Goal: Task Accomplishment & Management: Use online tool/utility

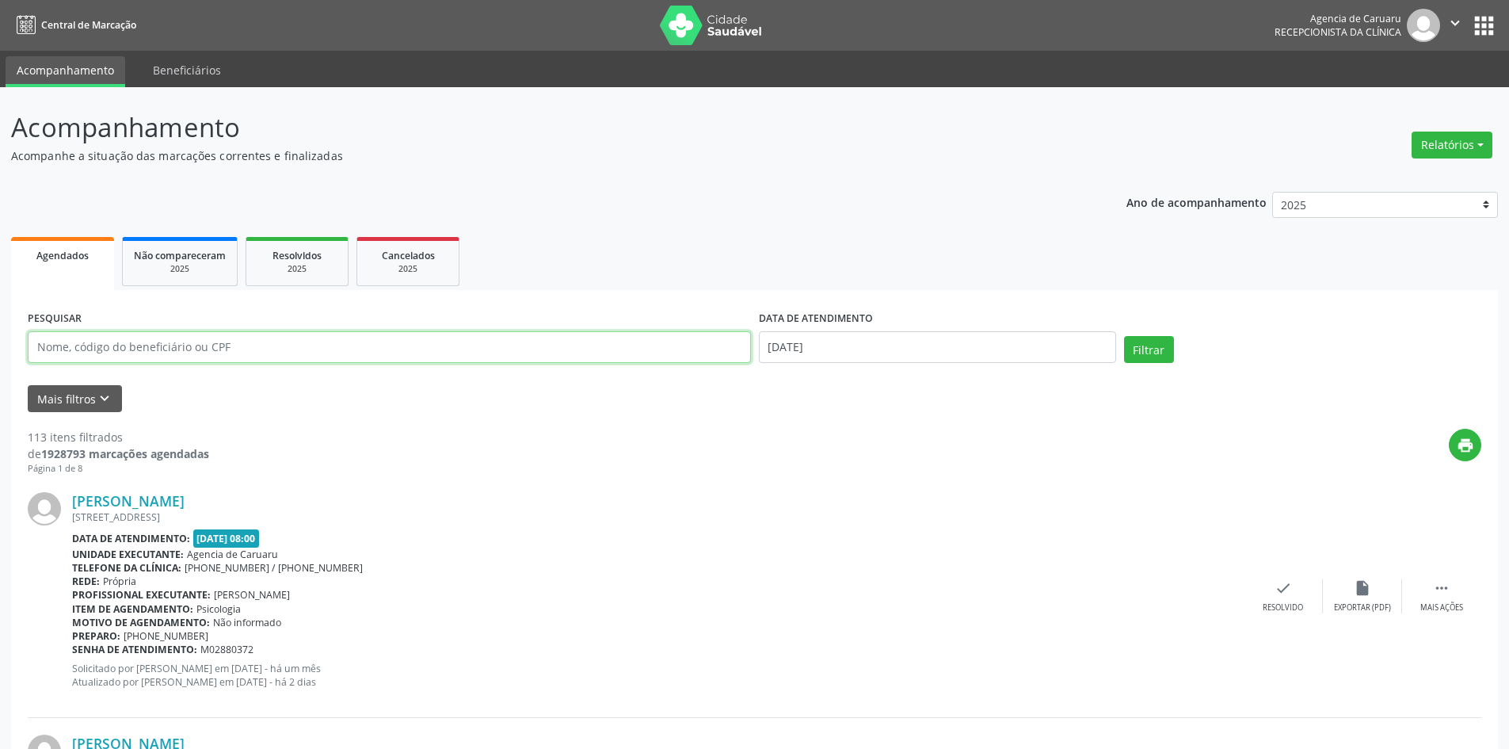
click at [317, 349] on input "text" at bounding box center [389, 347] width 723 height 32
click at [1426, 149] on button "Relatórios" at bounding box center [1451, 144] width 81 height 27
click at [1397, 179] on link "Agendamentos" at bounding box center [1408, 179] width 170 height 22
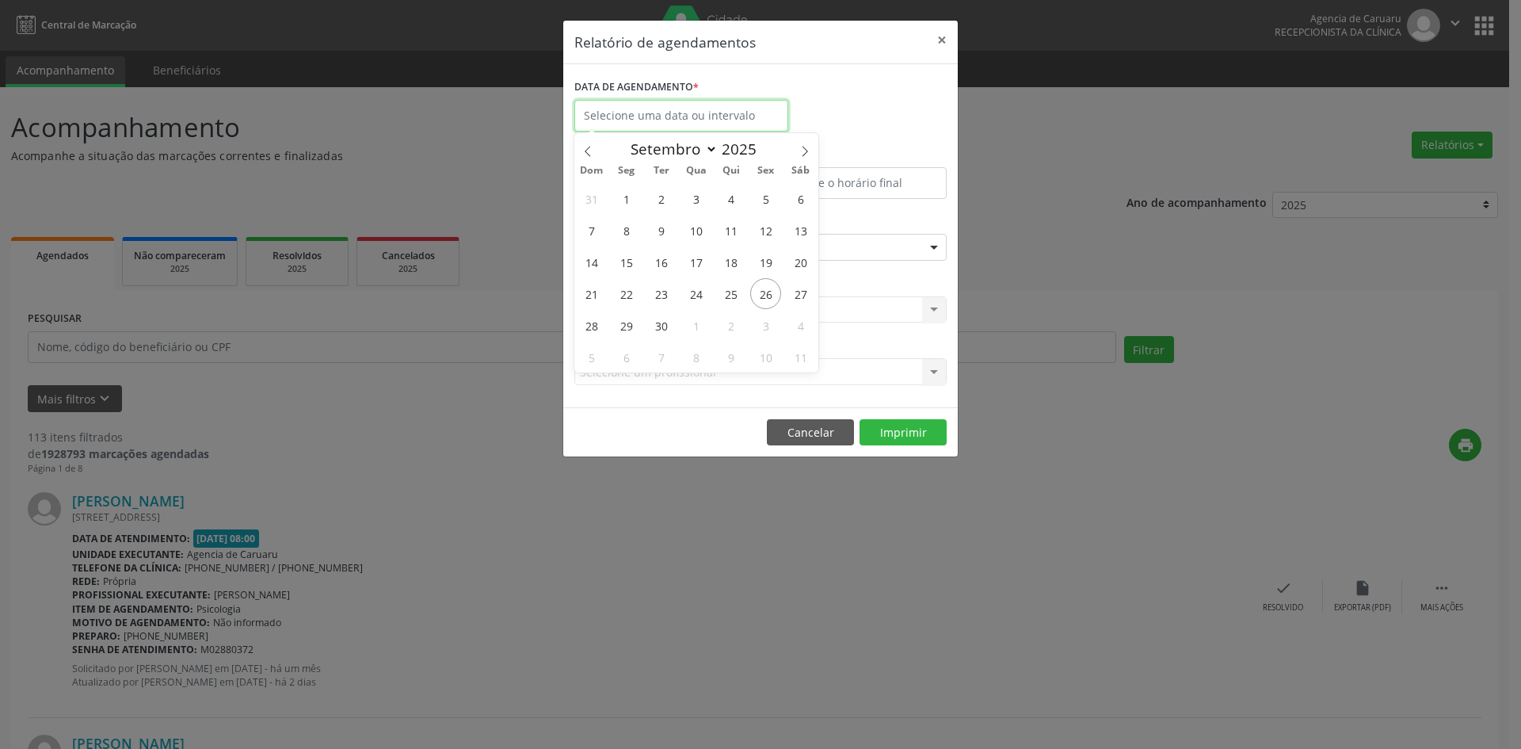
click at [708, 130] on input "text" at bounding box center [681, 116] width 214 height 32
click at [763, 302] on span "26" at bounding box center [765, 293] width 31 height 31
type input "[DATE]"
click at [763, 302] on span "26" at bounding box center [765, 293] width 31 height 31
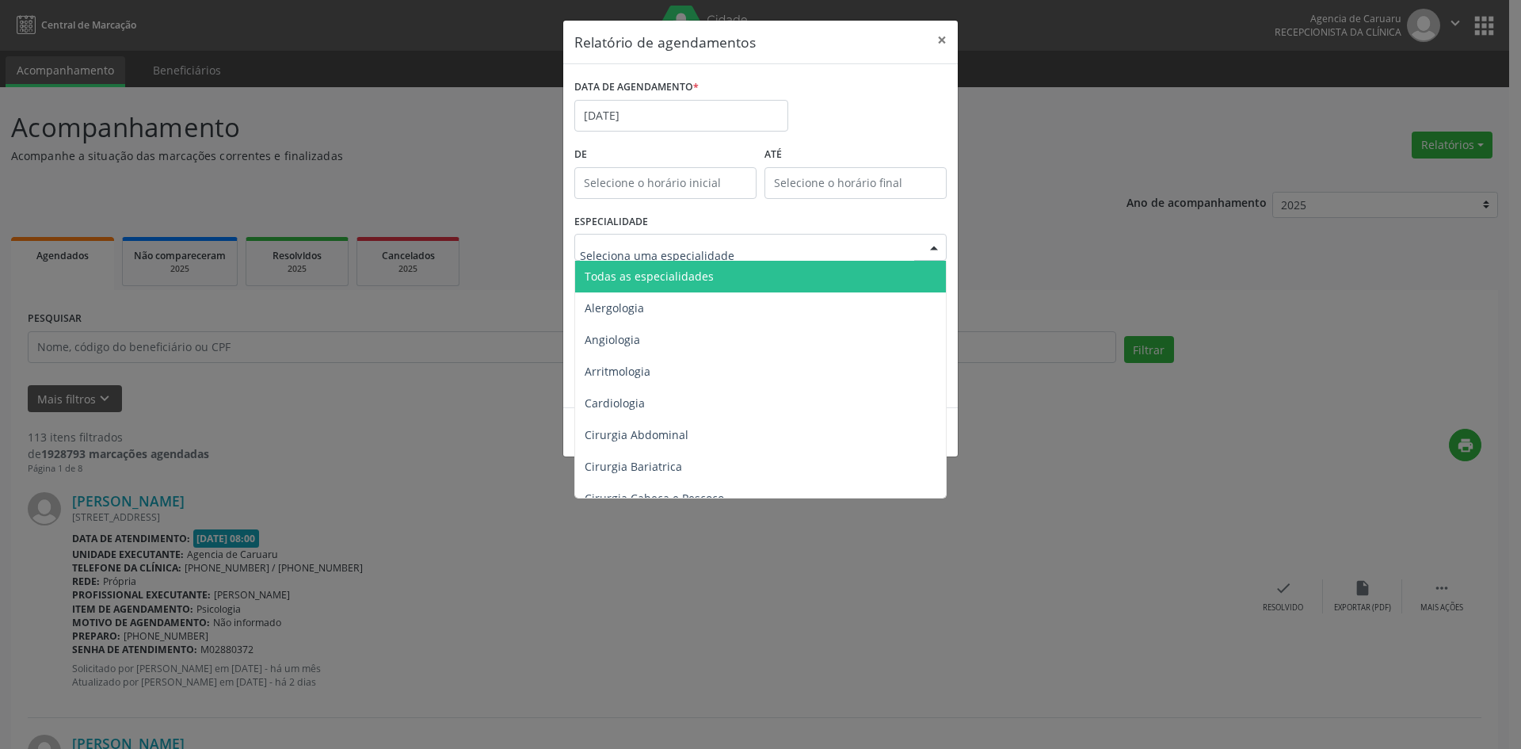
drag, startPoint x: 662, startPoint y: 269, endPoint x: 764, endPoint y: 350, distance: 129.6
click at [665, 272] on span "Todas as especialidades" at bounding box center [649, 276] width 129 height 15
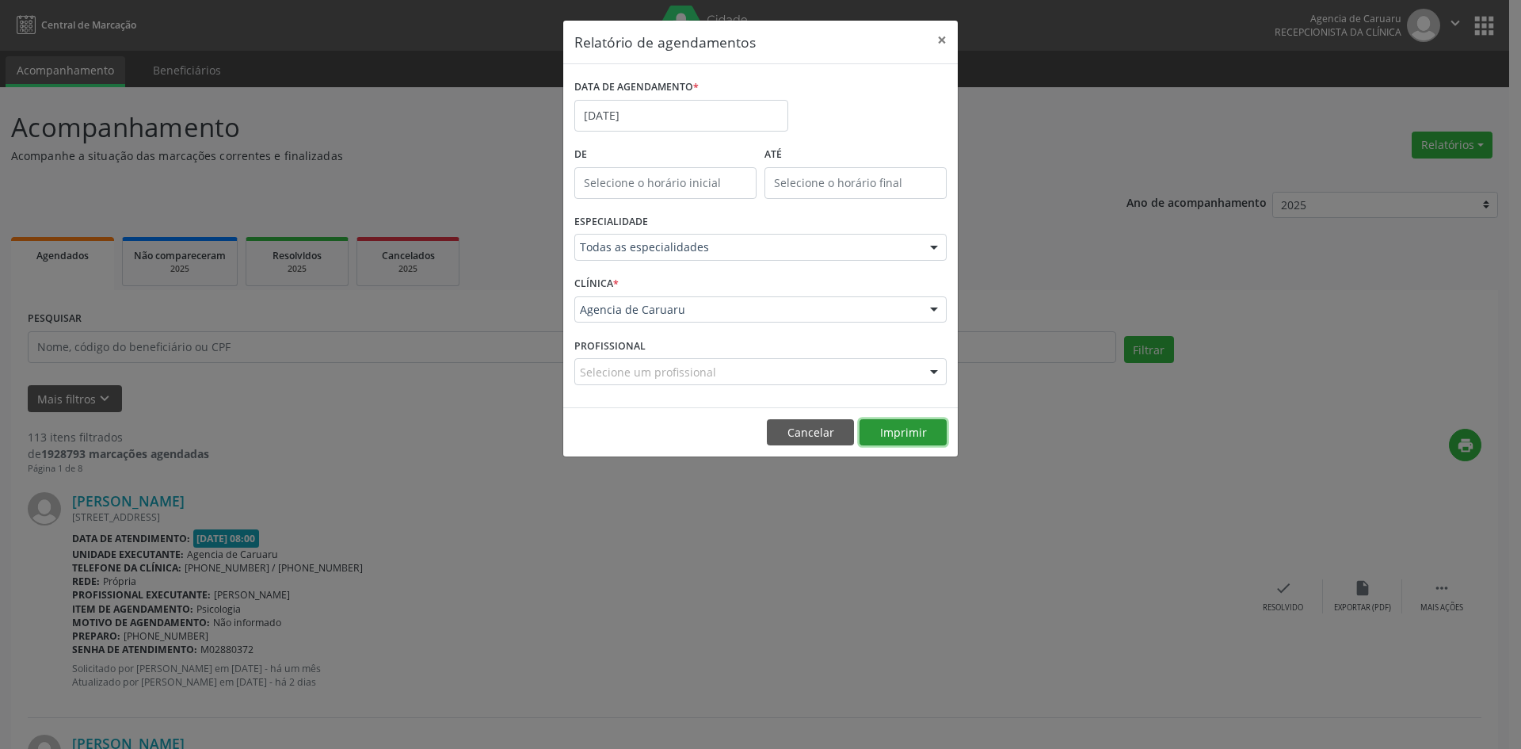
click at [929, 432] on button "Imprimir" at bounding box center [902, 432] width 87 height 27
click at [943, 37] on button "×" at bounding box center [942, 40] width 32 height 39
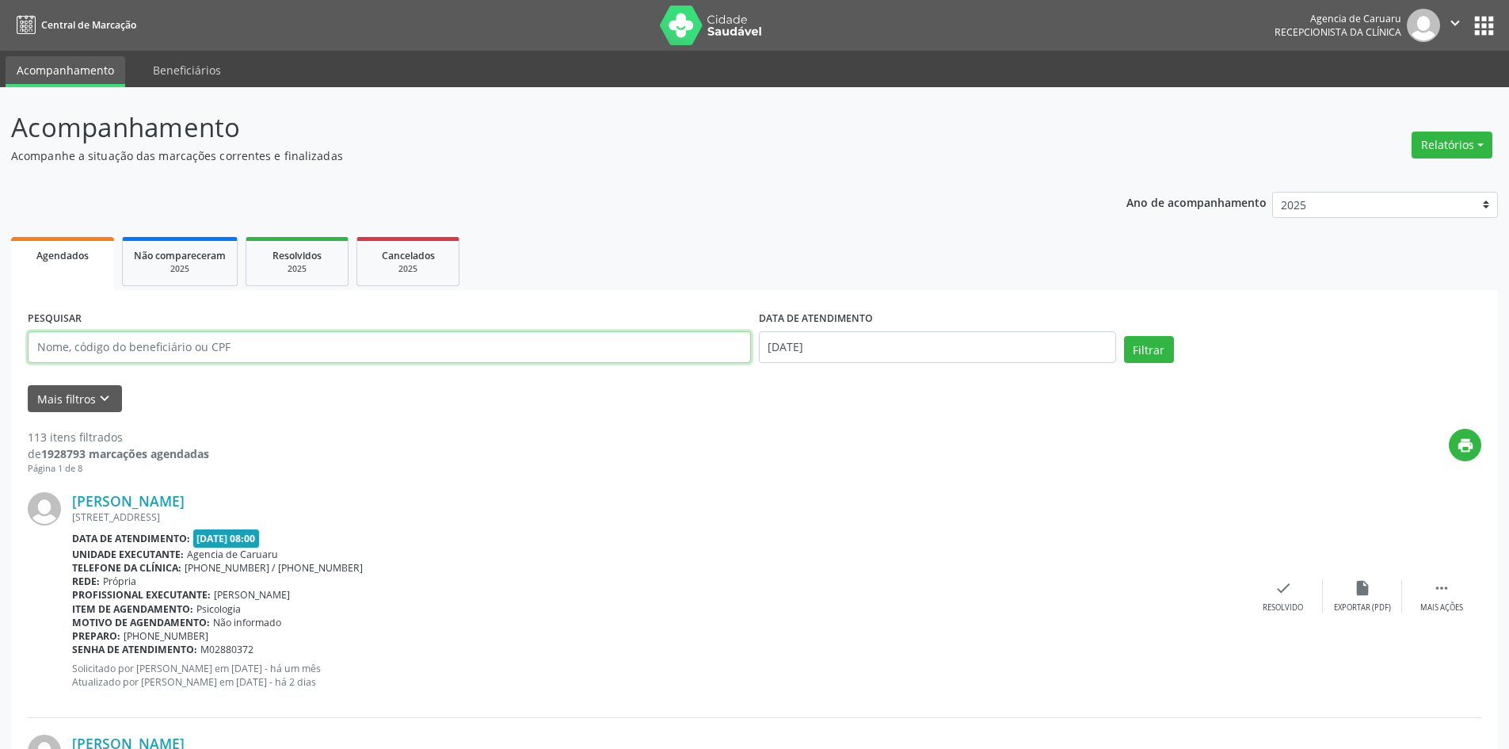
click at [257, 341] on input "text" at bounding box center [389, 347] width 723 height 32
paste input "[PERSON_NAME]"
type input "[PERSON_NAME]"
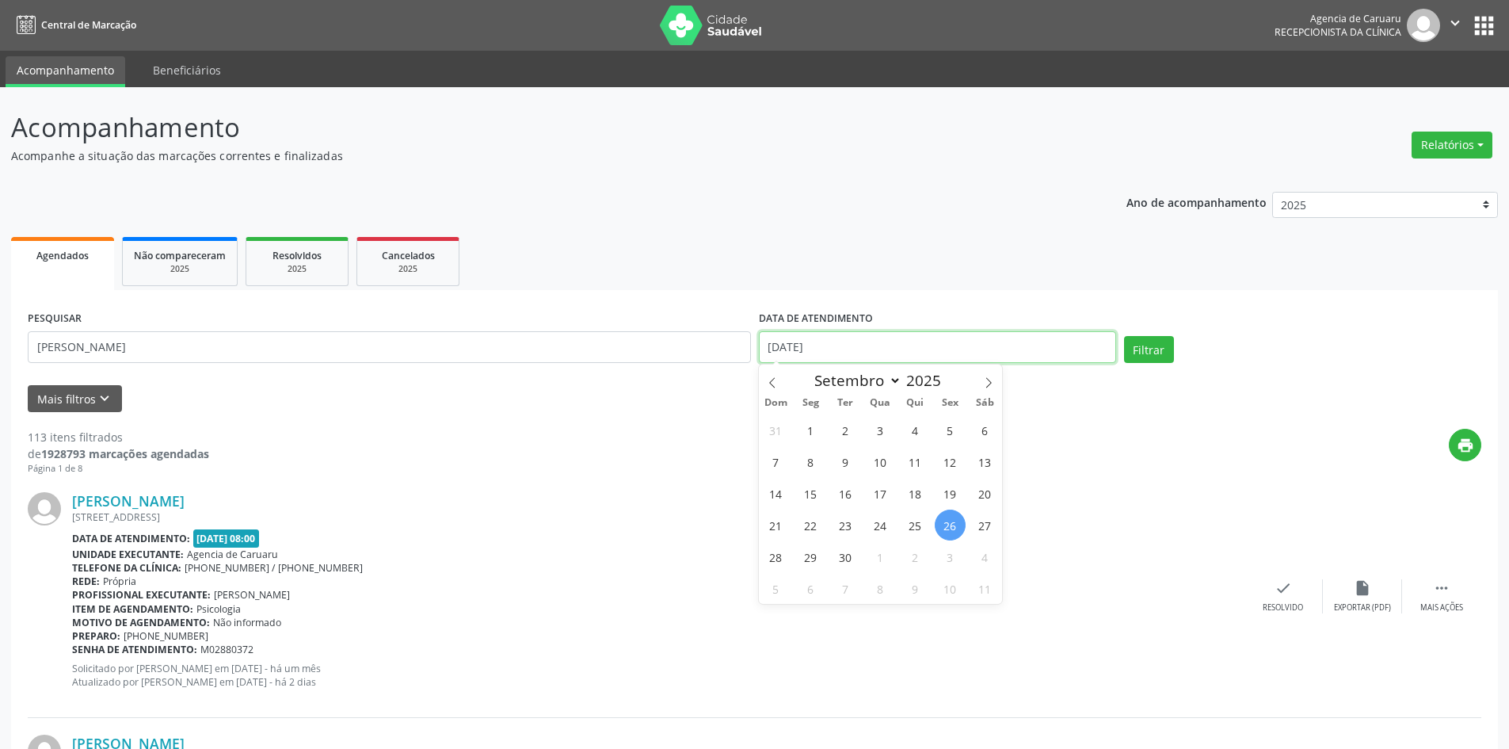
click at [871, 342] on input "[DATE]" at bounding box center [937, 347] width 357 height 32
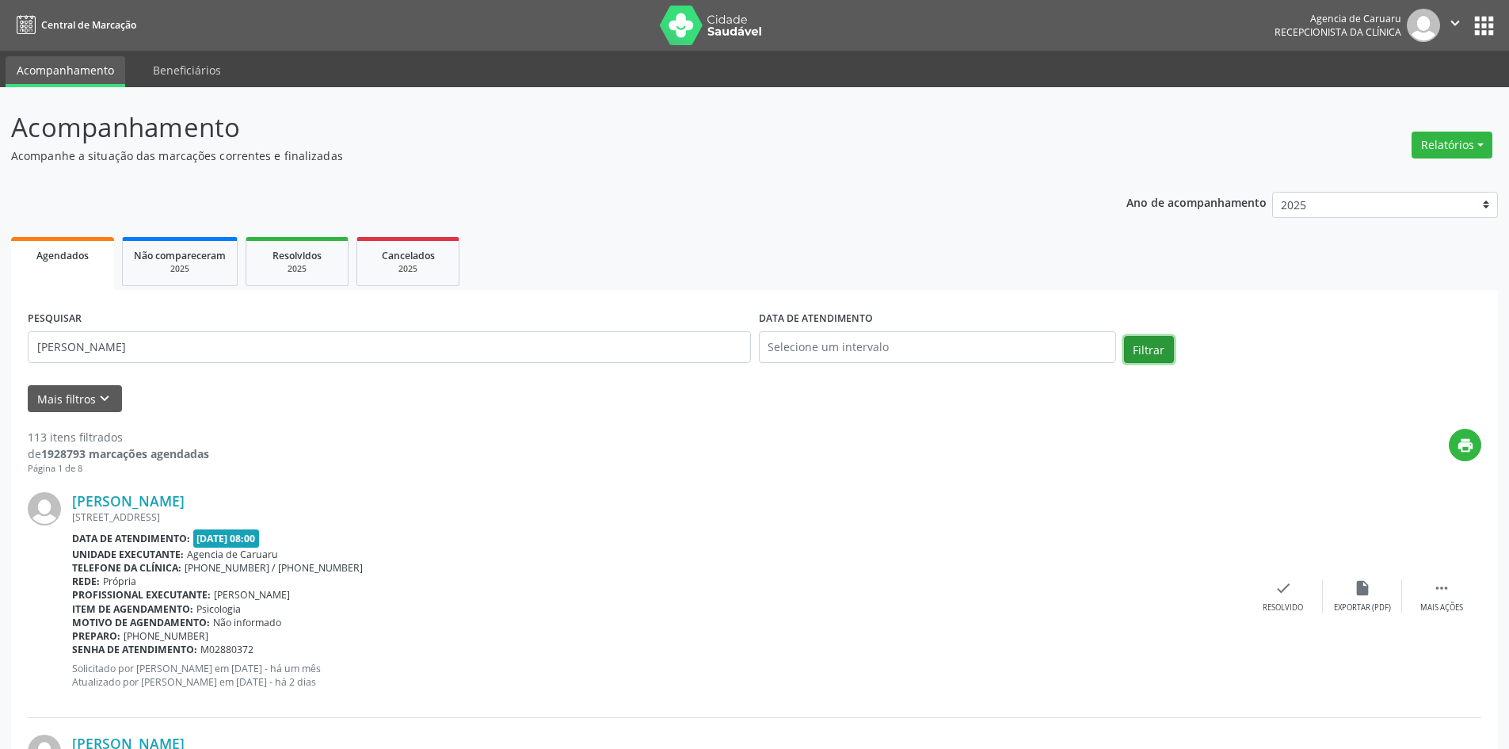
click at [1133, 342] on button "Filtrar" at bounding box center [1149, 349] width 50 height 27
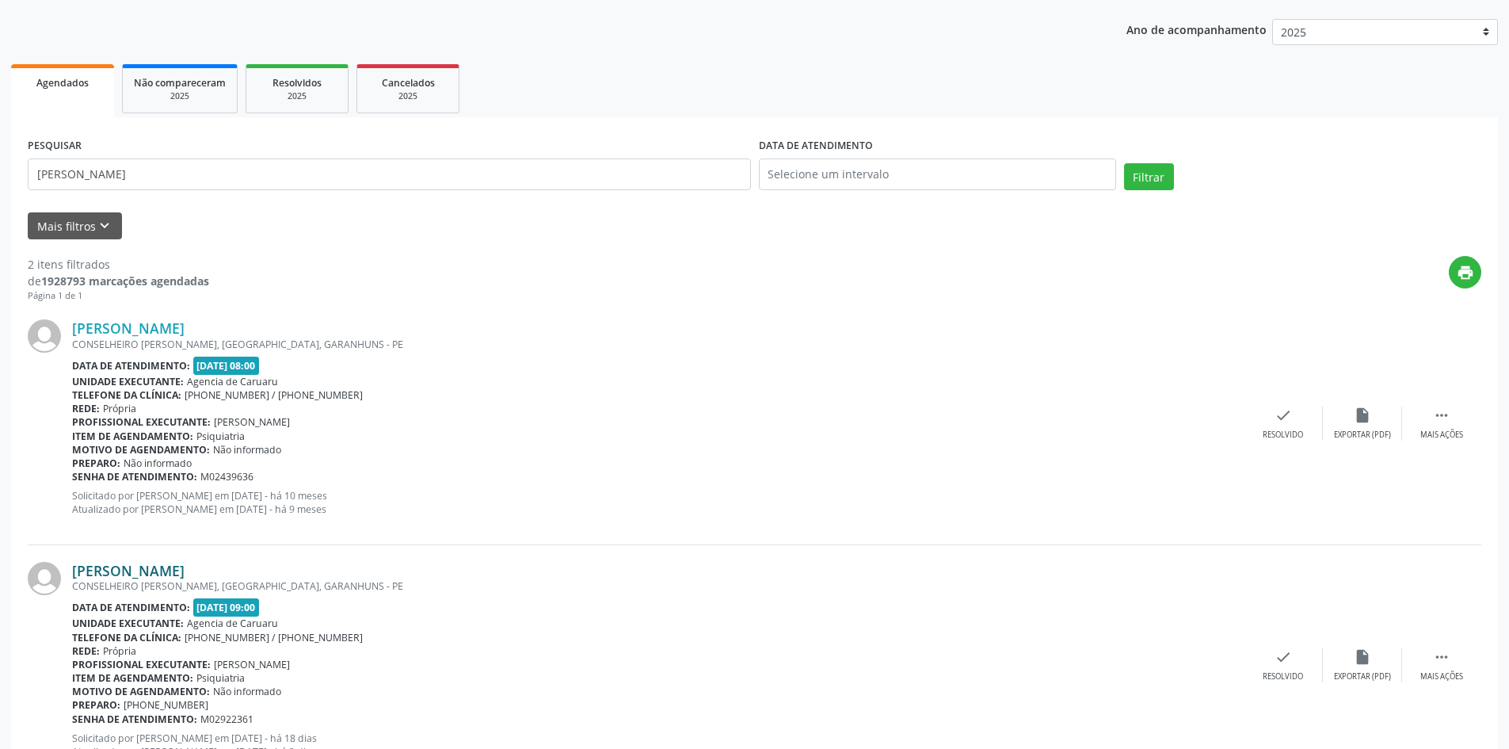
scroll to position [238, 0]
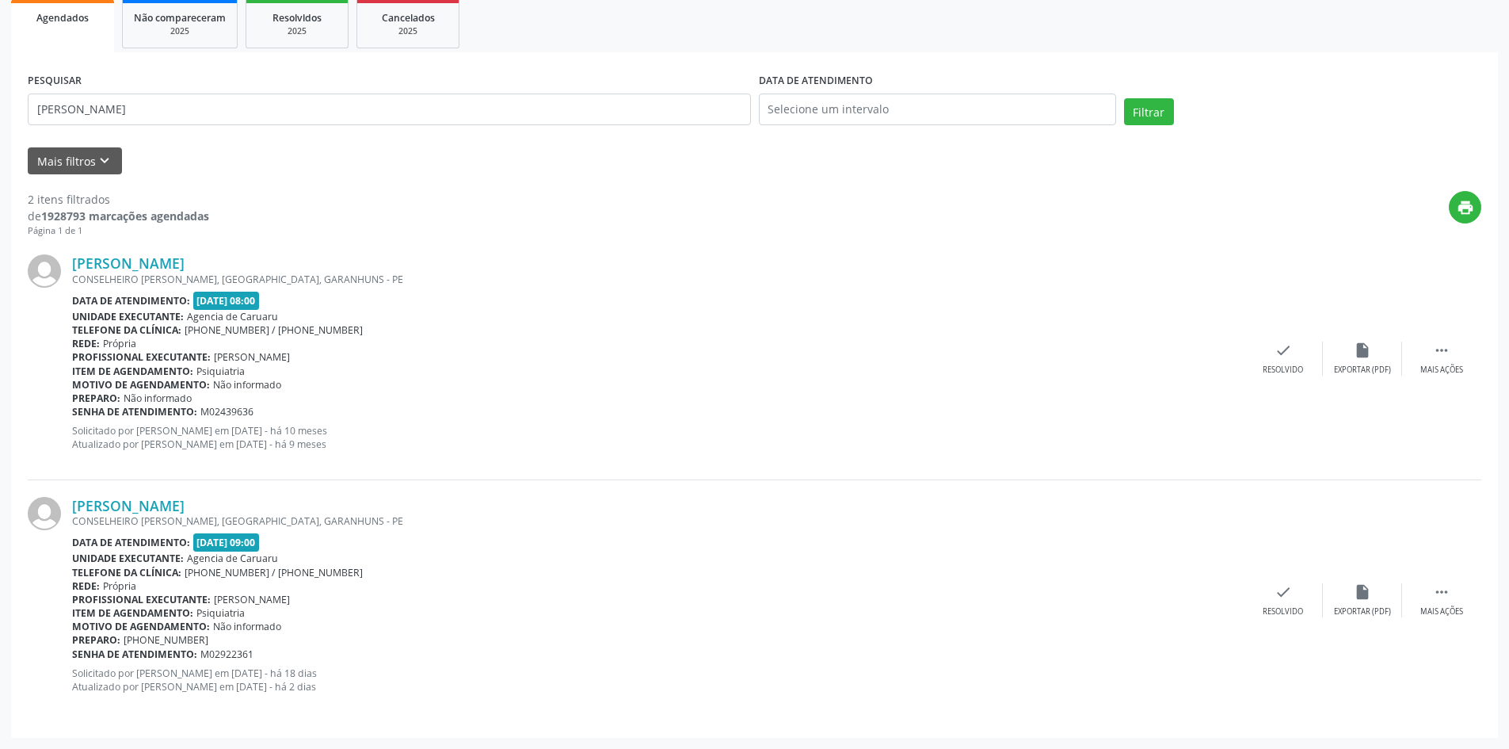
drag, startPoint x: 0, startPoint y: 220, endPoint x: 0, endPoint y: 175, distance: 45.1
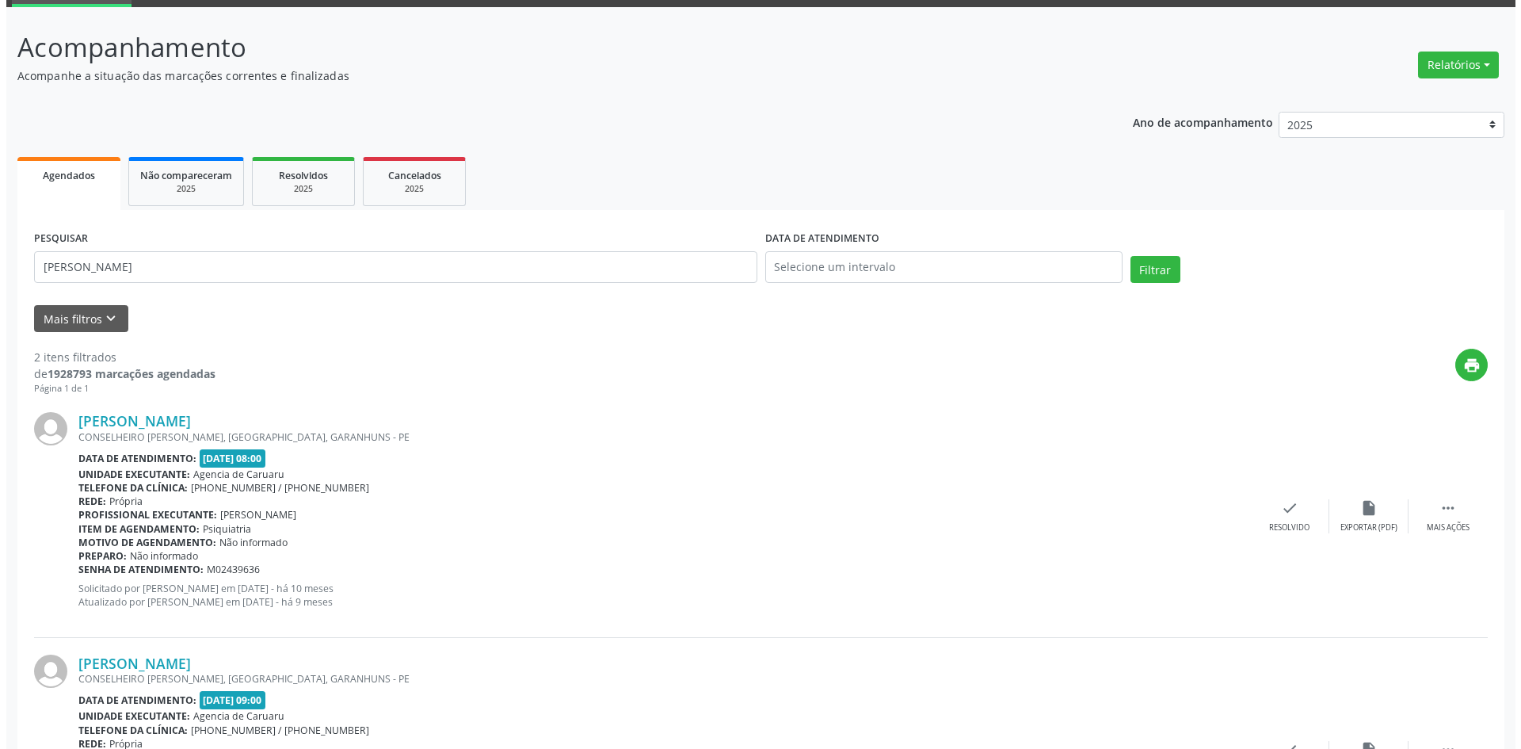
scroll to position [0, 0]
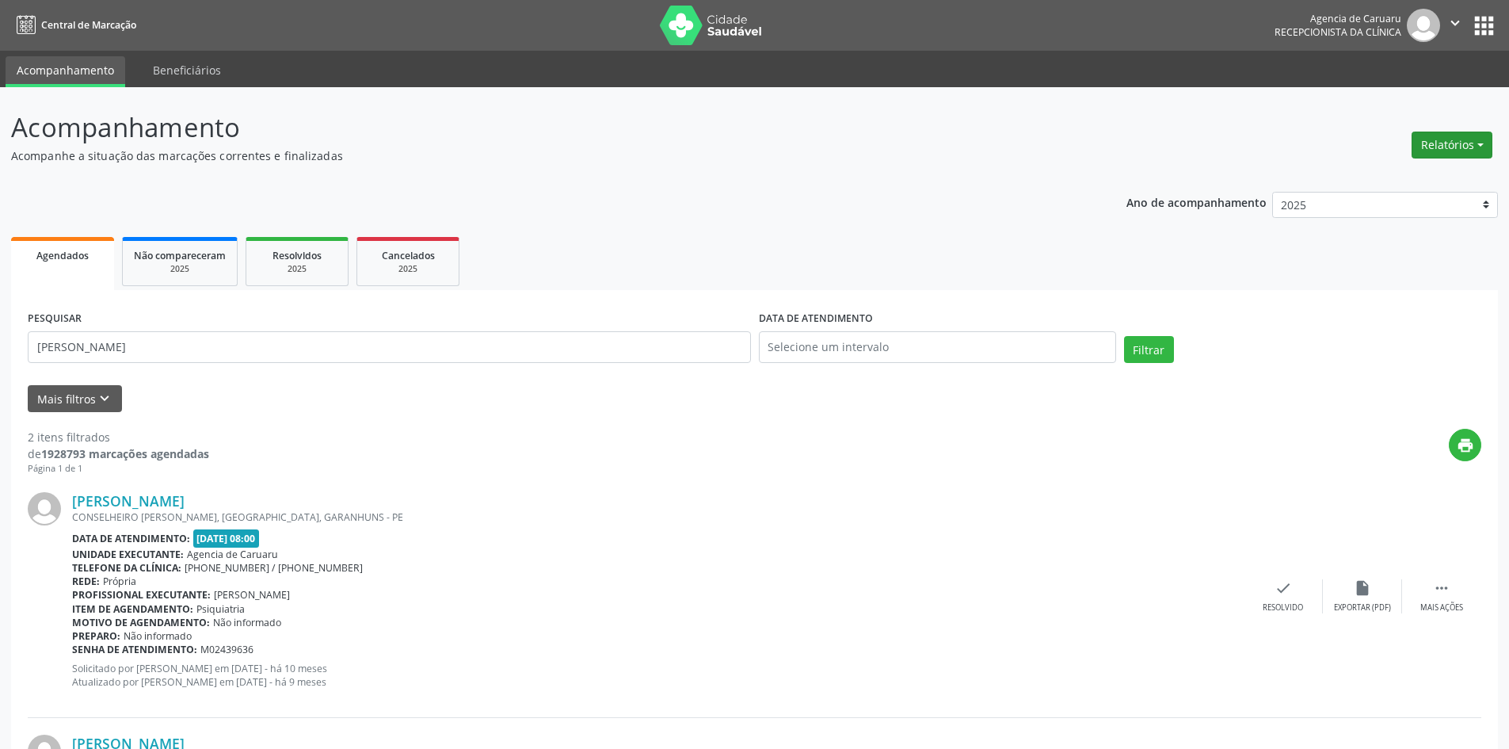
click at [1442, 142] on button "Relatórios" at bounding box center [1451, 144] width 81 height 27
click at [1360, 177] on link "Agendamentos" at bounding box center [1408, 179] width 170 height 22
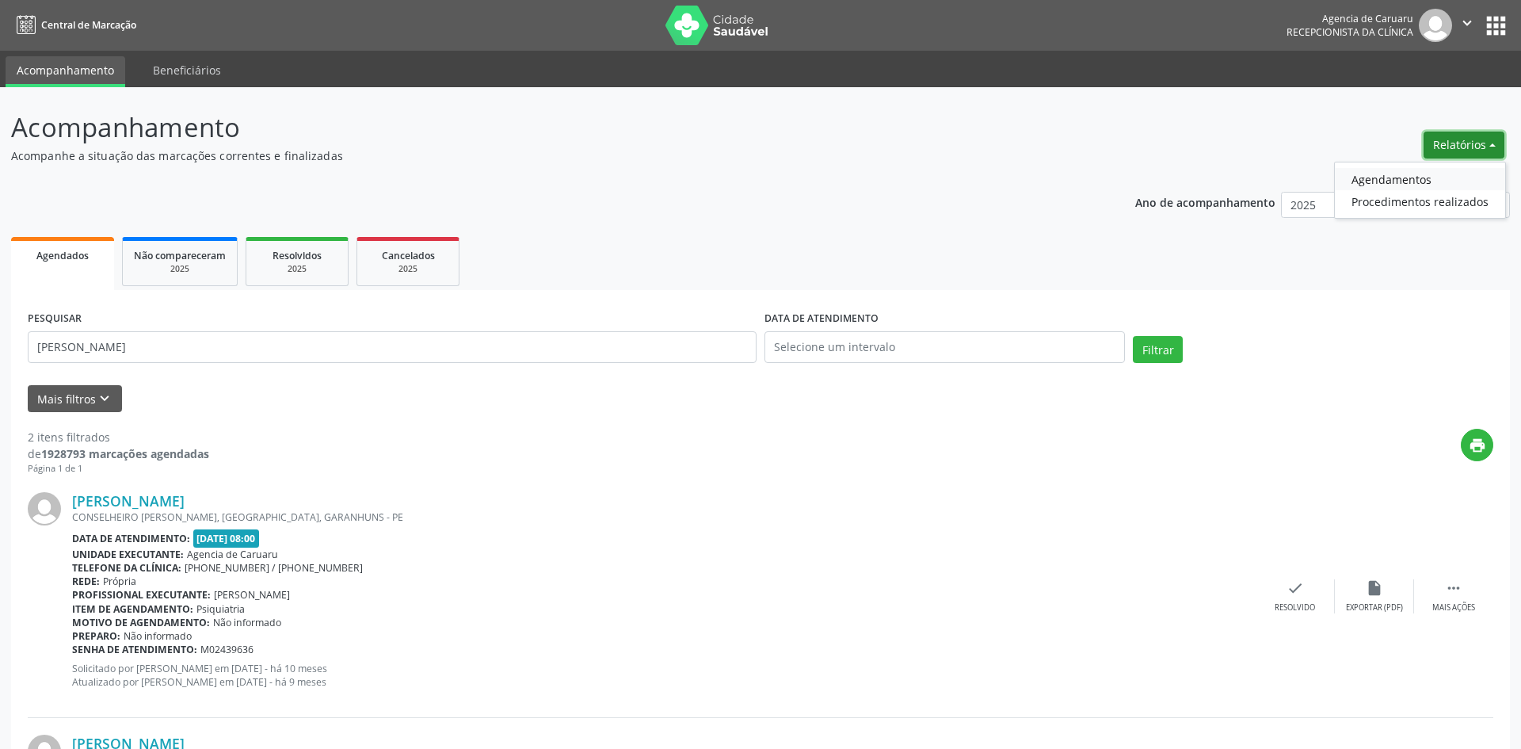
select select "8"
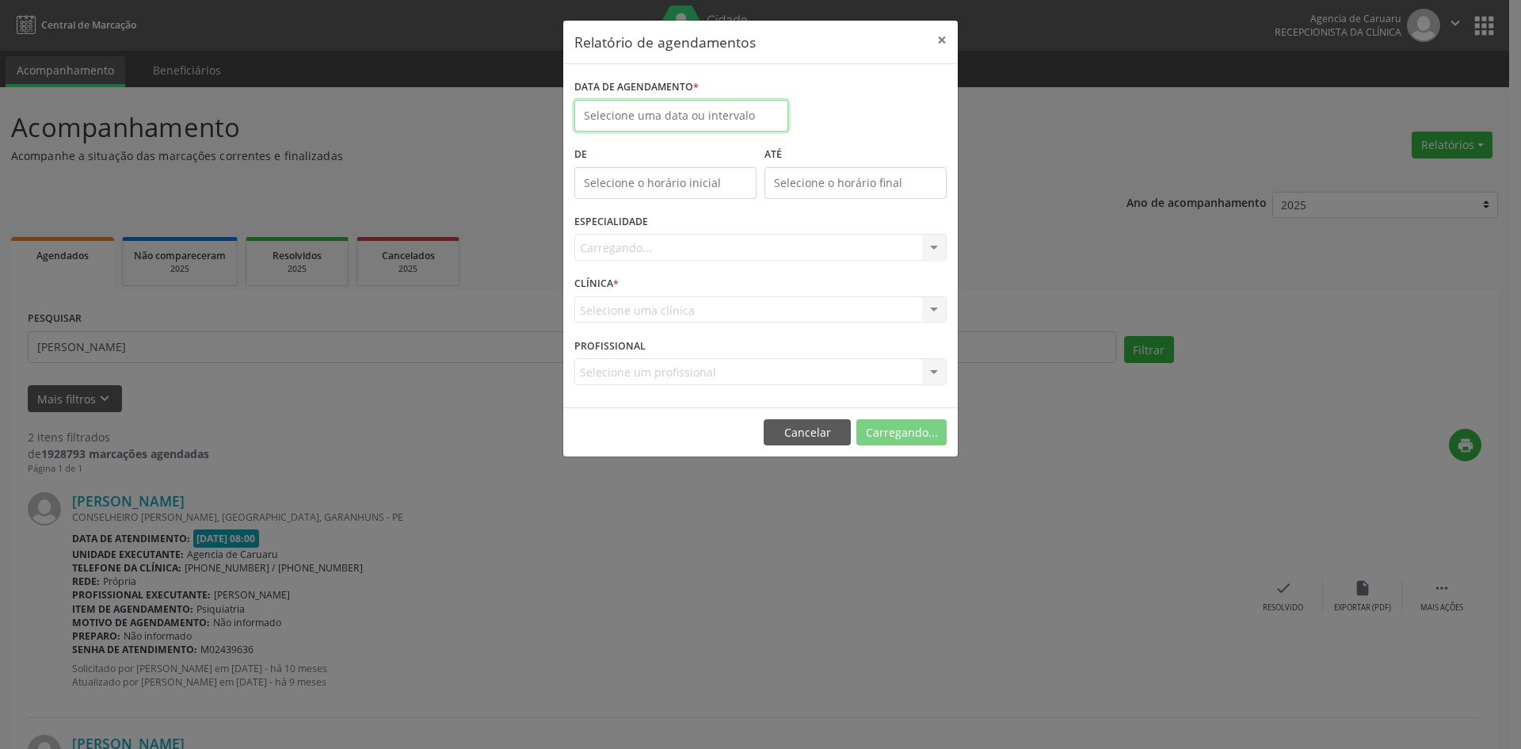
click at [670, 127] on input "text" at bounding box center [681, 116] width 214 height 32
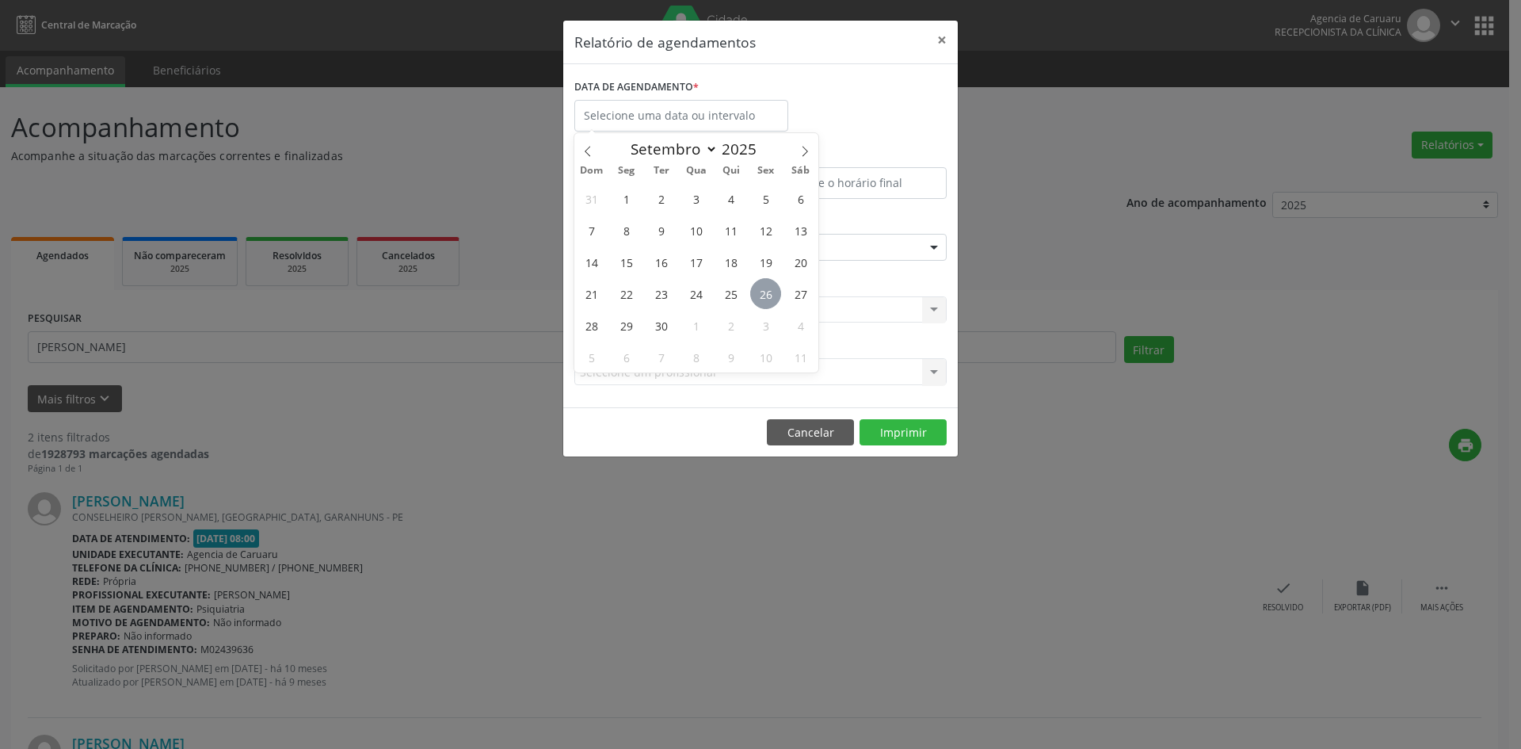
click at [769, 298] on span "26" at bounding box center [765, 293] width 31 height 31
type input "[DATE]"
click at [769, 298] on span "26" at bounding box center [765, 293] width 31 height 31
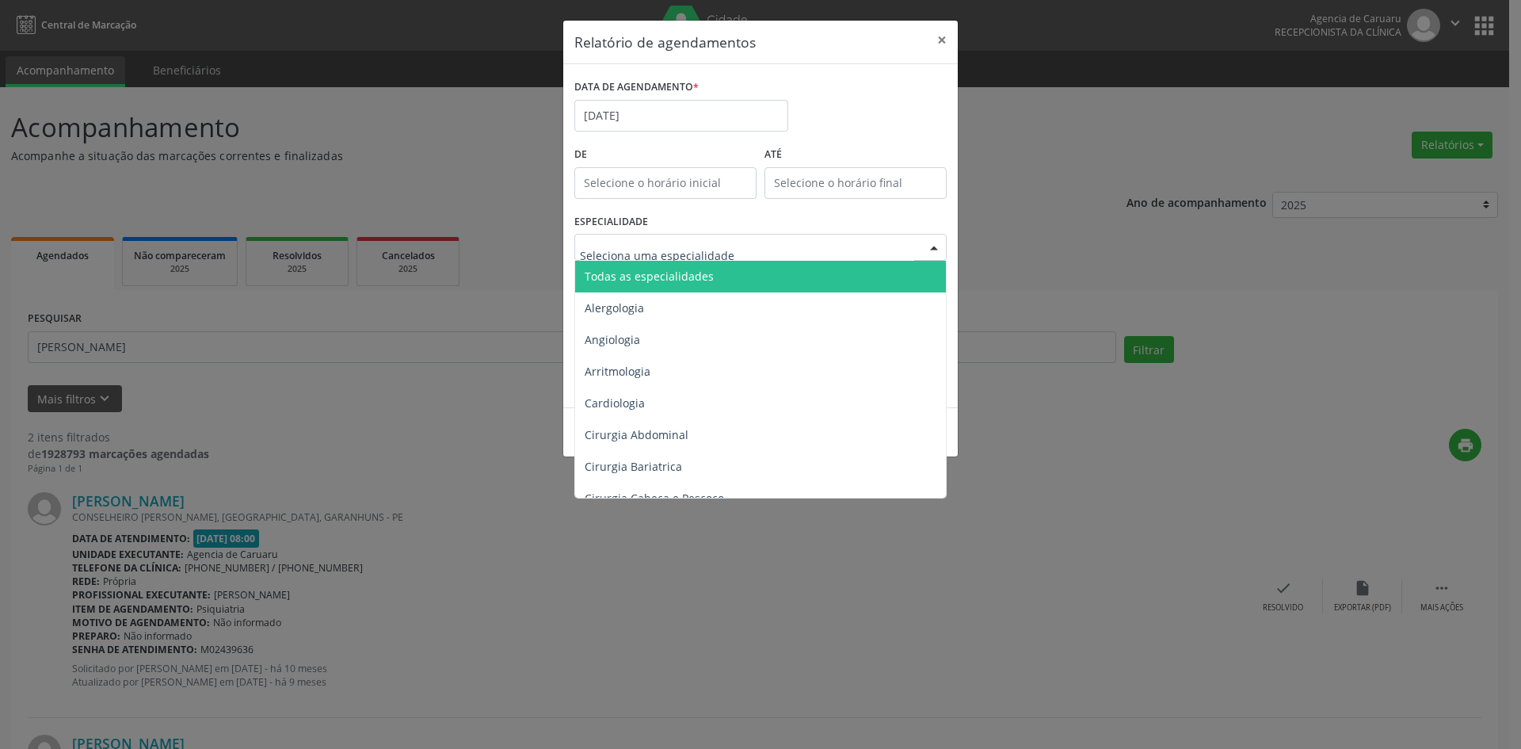
click at [646, 276] on span "Todas as especialidades" at bounding box center [649, 276] width 129 height 15
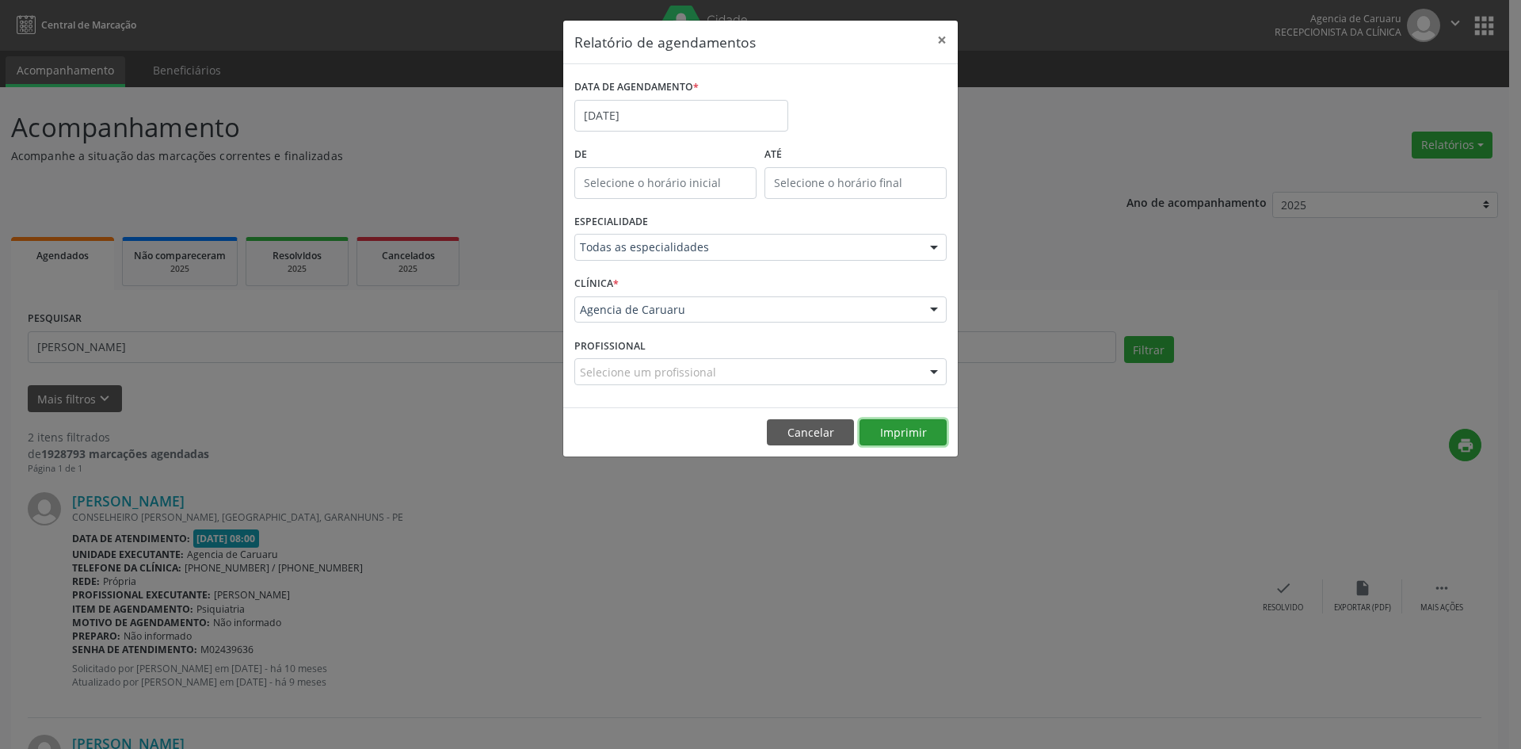
click at [895, 425] on button "Imprimir" at bounding box center [902, 432] width 87 height 27
